Goal: Complete application form: Complete application form

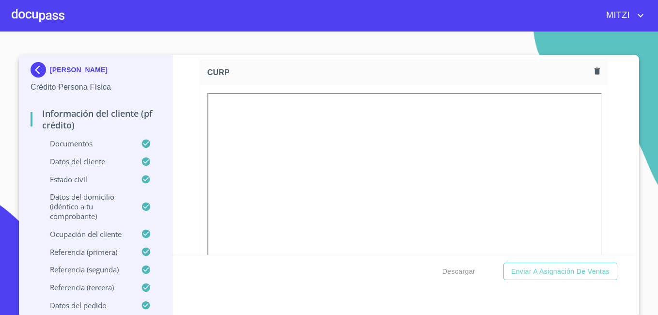
scroll to position [2235, 0]
click at [29, 21] on div at bounding box center [38, 15] width 53 height 31
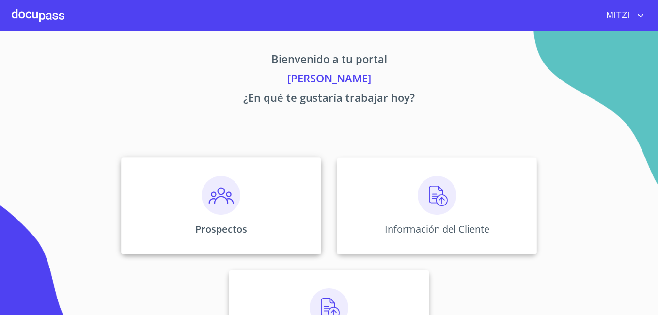
click at [253, 213] on div "Prospectos" at bounding box center [221, 205] width 200 height 97
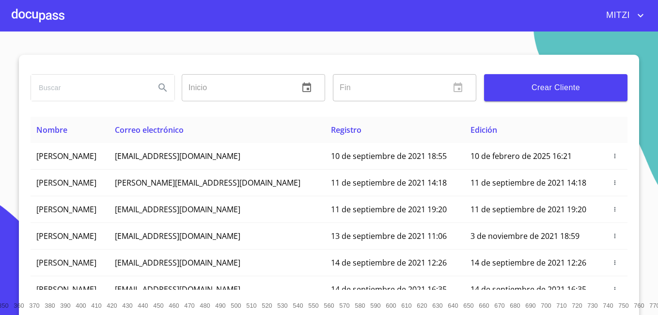
click at [79, 99] on input "search" at bounding box center [89, 88] width 116 height 26
type input "d"
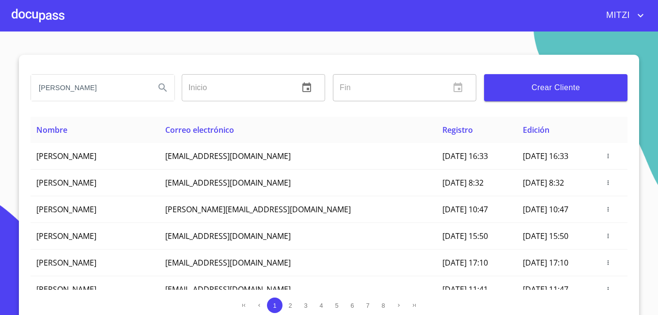
type input "[PERSON_NAME]"
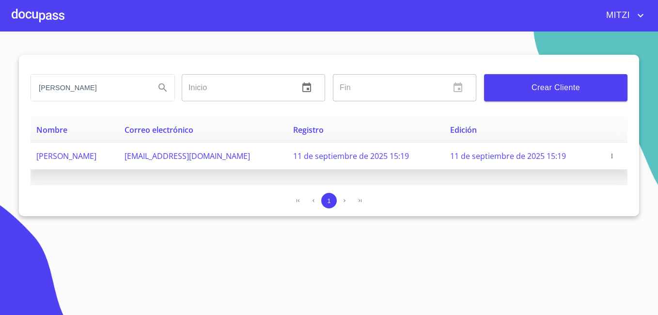
click at [615, 157] on icon "button" at bounding box center [612, 156] width 7 height 7
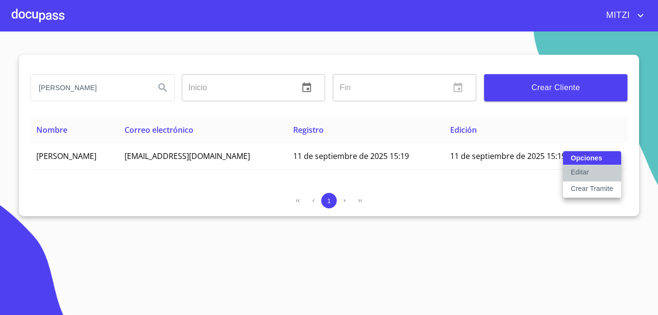
click at [585, 172] on p "Editar" at bounding box center [580, 172] width 18 height 10
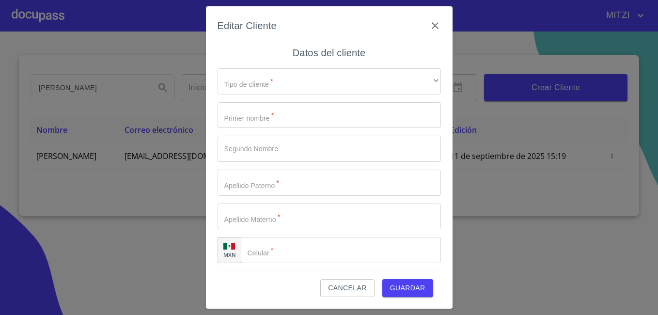
type input "[PERSON_NAME]"
type input "VAZQUEZ"
type input "HIGUERA"
type input "[PHONE_NUMBER]"
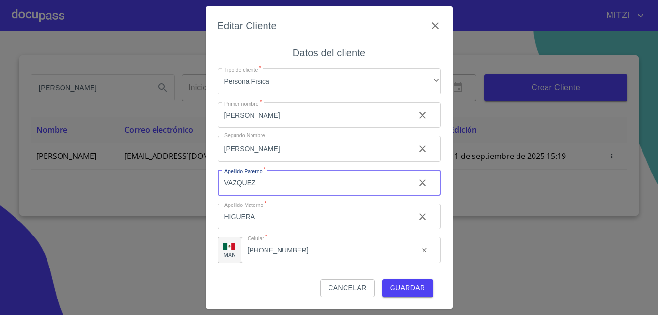
click at [265, 184] on input "VAZQUEZ" at bounding box center [312, 183] width 189 height 26
type input "HIGUERA"
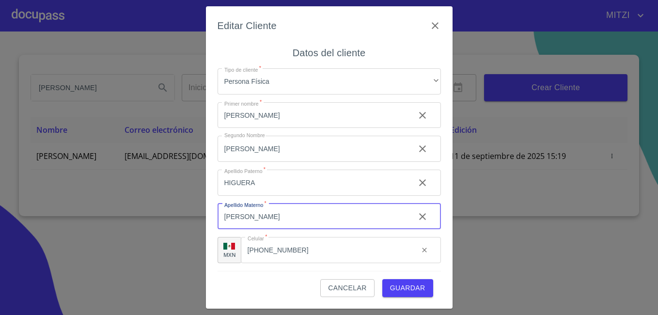
type input "[PERSON_NAME]"
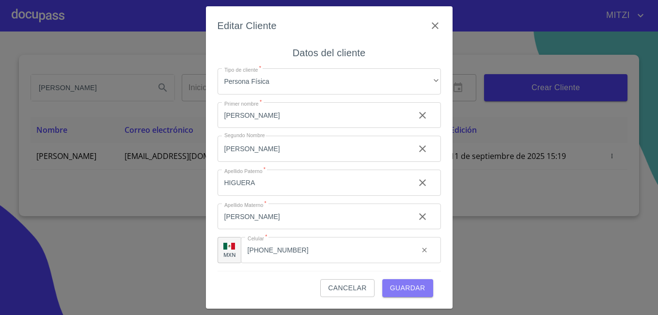
click at [417, 289] on span "Guardar" at bounding box center [407, 288] width 35 height 12
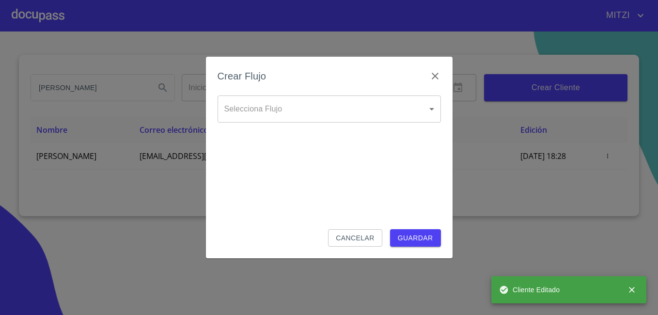
click at [381, 118] on body "[PERSON_NAME] ​ Fin ​ Crear Cliente Nombre Correo electrónico Registro Edición …" at bounding box center [329, 157] width 658 height 315
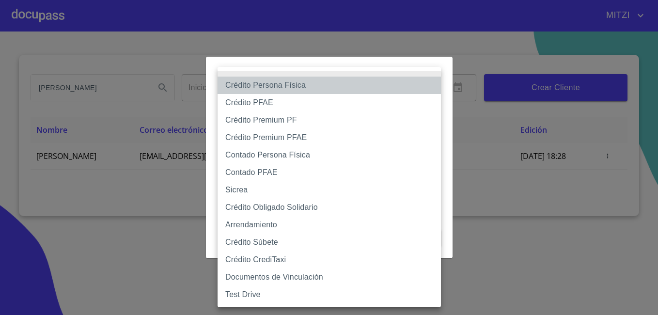
click at [335, 87] on li "Crédito Persona Física" at bounding box center [329, 85] width 223 height 17
type input "6009fb3c7d1714eb8809aa97"
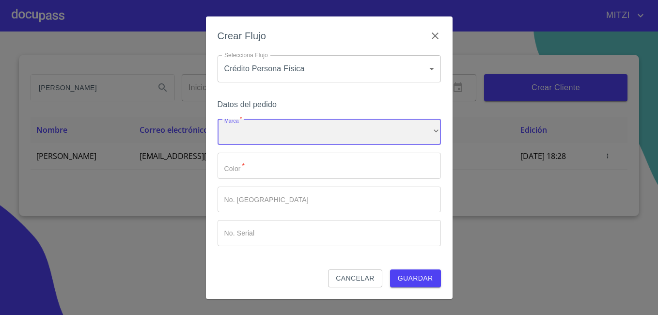
click at [296, 130] on div "​" at bounding box center [329, 132] width 223 height 26
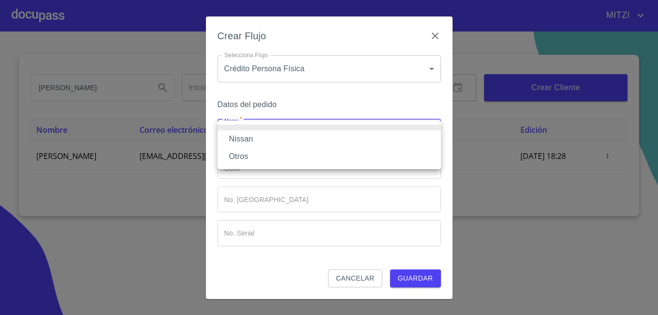
click at [291, 138] on li "Nissan" at bounding box center [329, 138] width 223 height 17
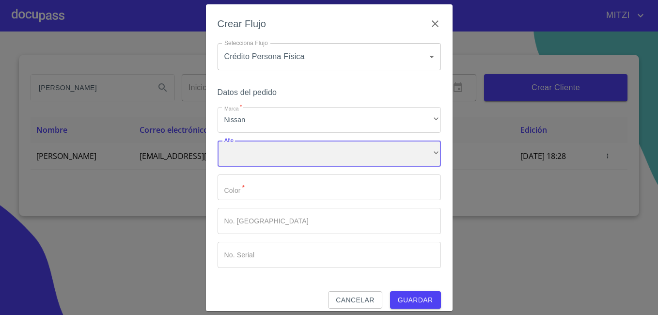
click at [278, 155] on div "​" at bounding box center [329, 153] width 223 height 26
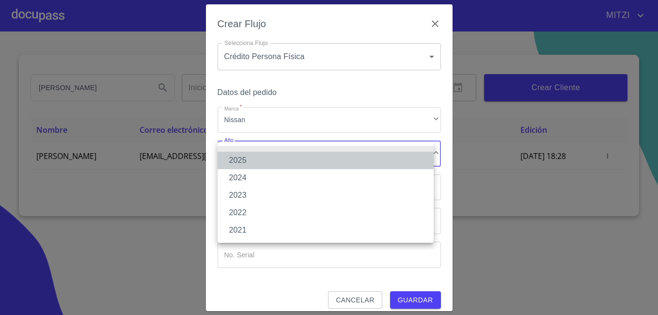
click at [270, 169] on li "2025" at bounding box center [326, 160] width 216 height 17
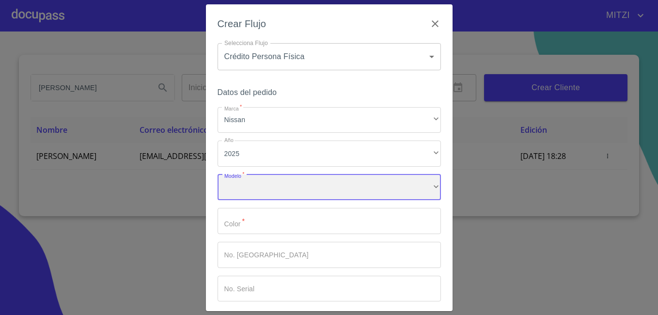
click at [266, 191] on div "​" at bounding box center [329, 187] width 223 height 26
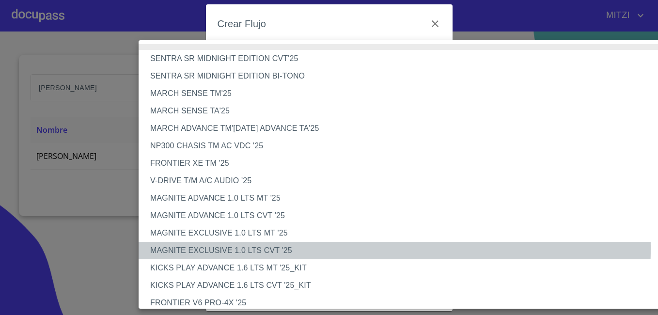
click at [218, 248] on li "MAGNITE EXCLUSIVE 1.0 LTS CVT '25" at bounding box center [409, 250] width 541 height 17
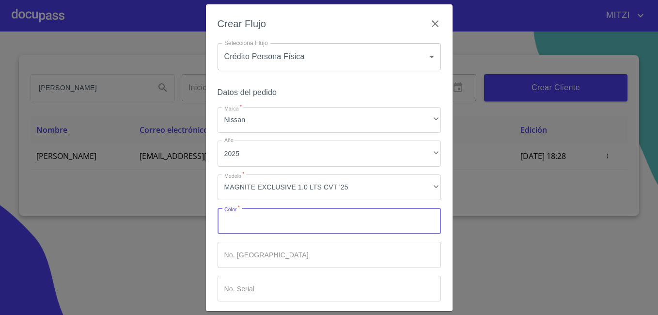
click at [274, 217] on input "Marca   *" at bounding box center [329, 221] width 223 height 26
type input "NEGRO"
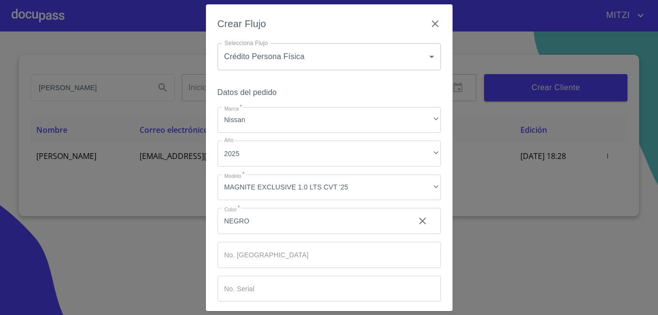
click at [437, 270] on div "Crear Flujo Selecciona Flujo Crédito Persona Física 6009fb3c7d1714eb8809aa97 Se…" at bounding box center [329, 157] width 247 height 307
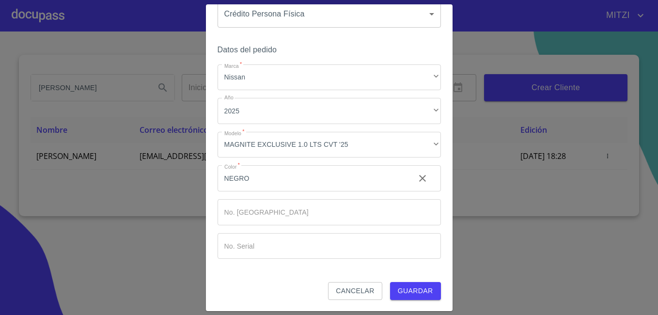
scroll to position [43, 0]
click at [402, 290] on span "Guardar" at bounding box center [415, 290] width 35 height 12
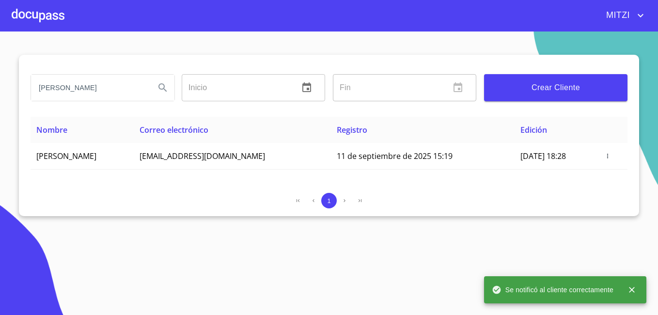
click at [20, 19] on div at bounding box center [38, 15] width 53 height 31
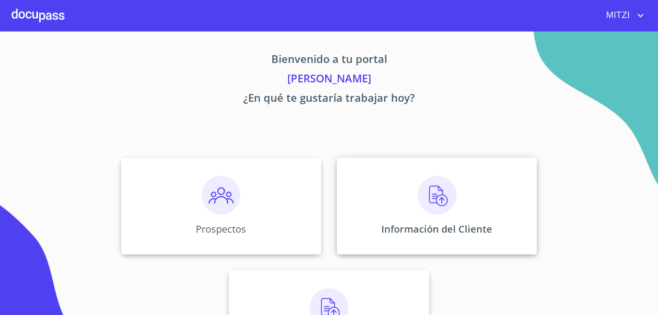
click at [375, 181] on div "Información del Cliente" at bounding box center [437, 205] width 200 height 97
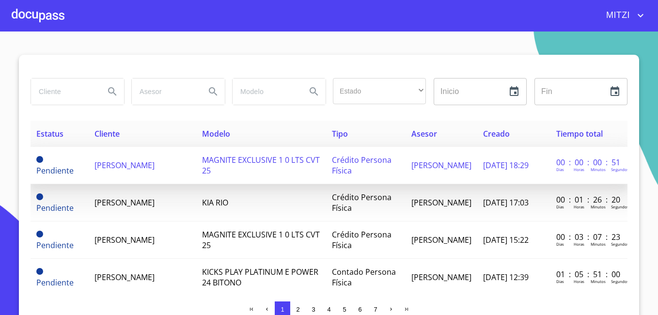
click at [120, 162] on span "[PERSON_NAME]" at bounding box center [124, 165] width 60 height 11
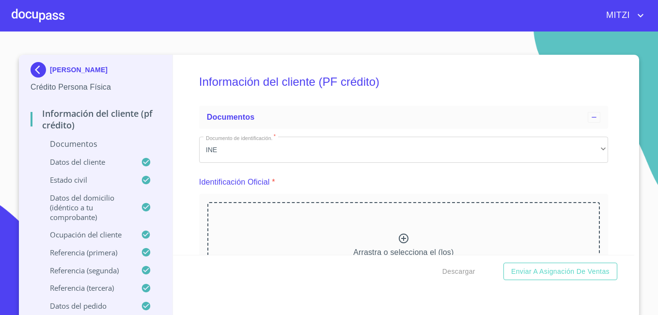
click at [540, 85] on h5 "Información del cliente (PF crédito)" at bounding box center [403, 82] width 409 height 40
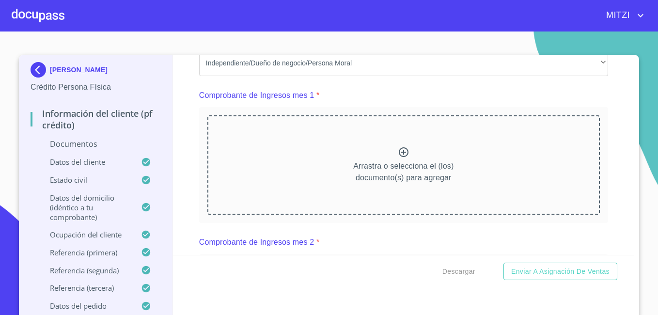
scroll to position [923, 0]
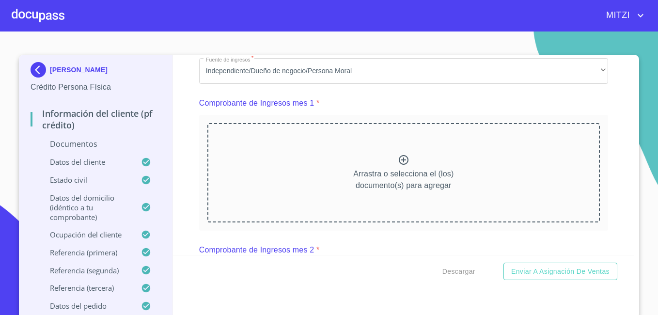
click at [401, 166] on icon at bounding box center [404, 160] width 12 height 12
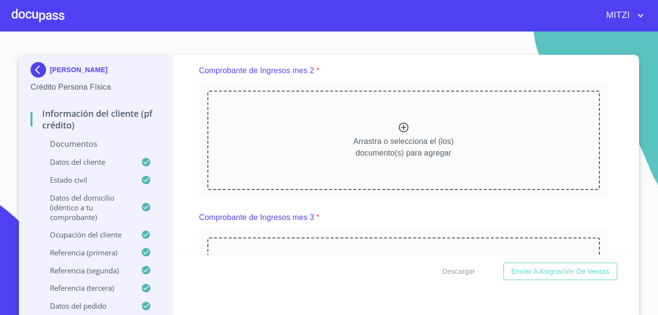
scroll to position [1389, 0]
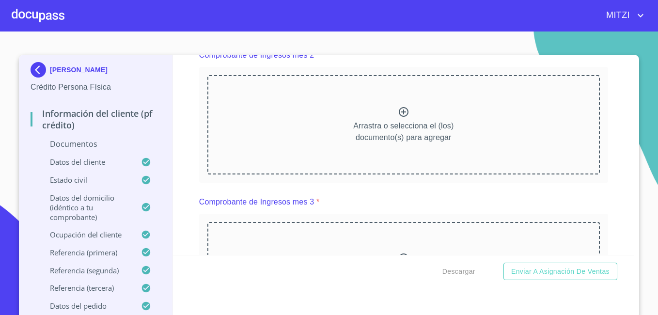
click at [399, 117] on icon at bounding box center [404, 112] width 10 height 10
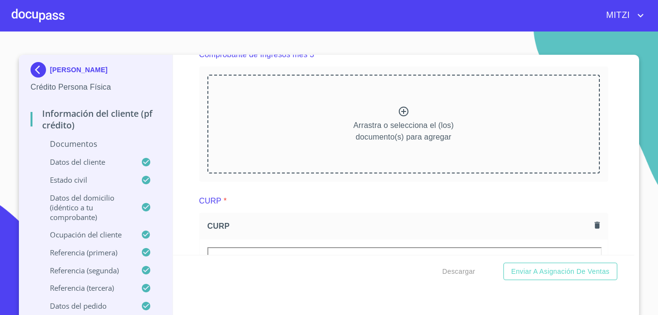
scroll to position [1815, 0]
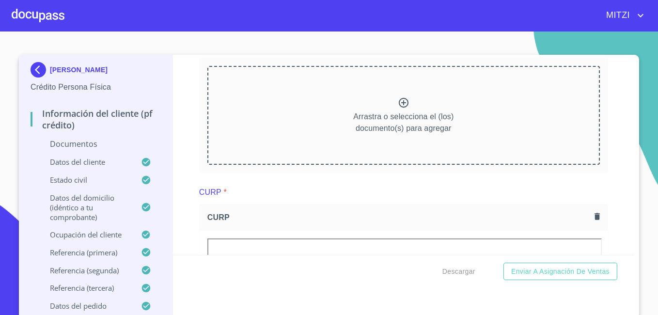
click at [398, 109] on icon at bounding box center [404, 103] width 12 height 12
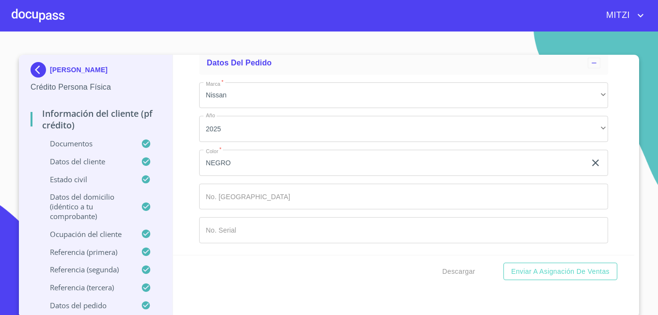
scroll to position [5623, 0]
click at [456, 272] on span "Descargar" at bounding box center [458, 271] width 33 height 12
click at [451, 269] on span "Descargar" at bounding box center [458, 271] width 33 height 12
click at [452, 273] on span "Descargar" at bounding box center [458, 271] width 33 height 12
